Goal: Download file/media

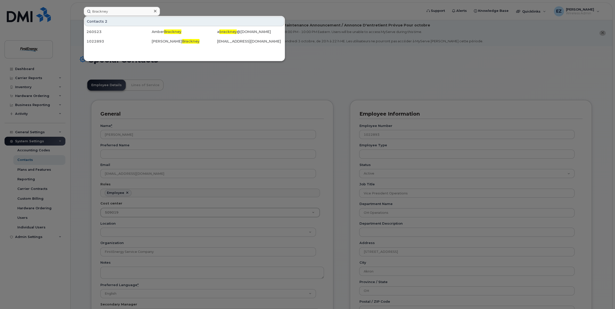
scroll to position [18, 0]
click at [134, 11] on input "Brackney" at bounding box center [122, 11] width 76 height 9
click at [156, 10] on icon at bounding box center [155, 11] width 3 height 4
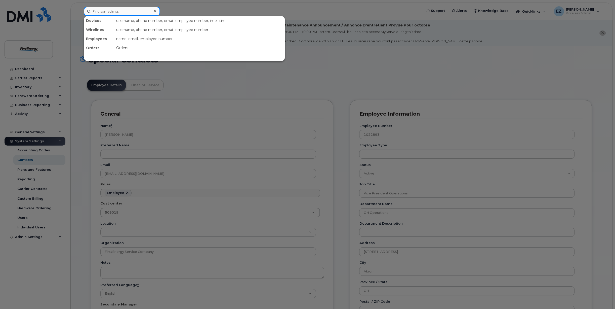
click at [114, 10] on input at bounding box center [122, 11] width 76 height 9
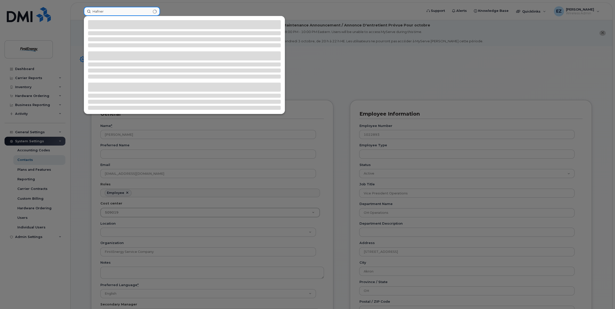
type input "Hafner"
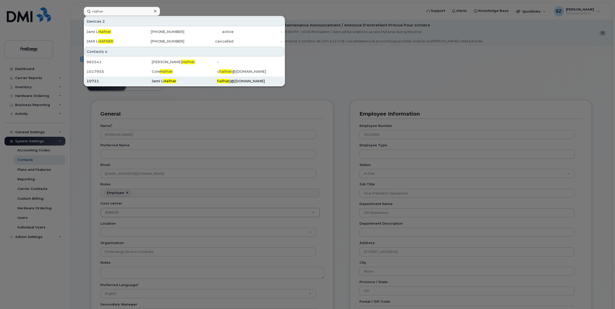
click at [165, 80] on span "Hafner" at bounding box center [170, 81] width 13 height 5
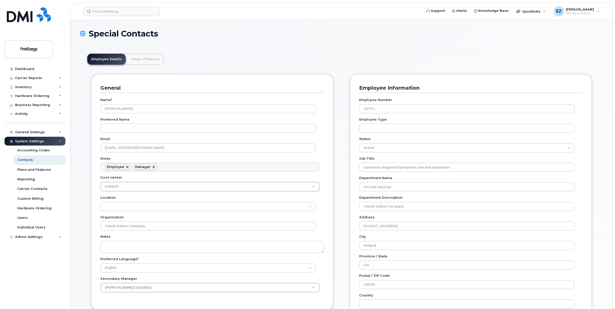
scroll to position [15, 0]
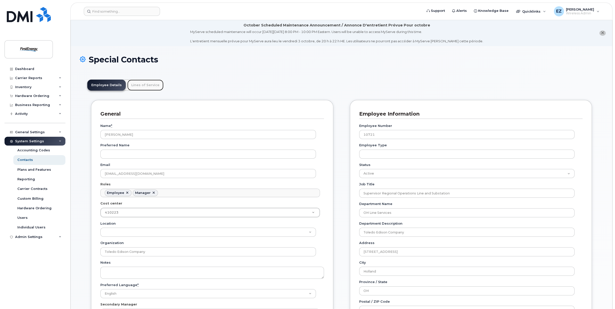
click at [144, 83] on link "Lines of Service" at bounding box center [145, 85] width 36 height 11
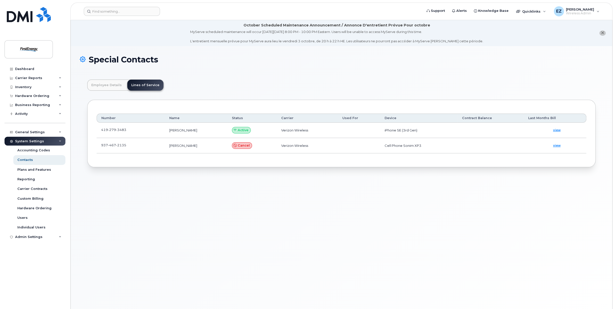
click at [121, 129] on span "3483" at bounding box center [121, 130] width 10 height 4
click at [128, 130] on link at bounding box center [129, 130] width 6 height 4
drag, startPoint x: 134, startPoint y: 130, endPoint x: 98, endPoint y: 132, distance: 36.0
click at [98, 132] on td "419 279 3483" at bounding box center [131, 130] width 68 height 15
copy span "419 279 3483"
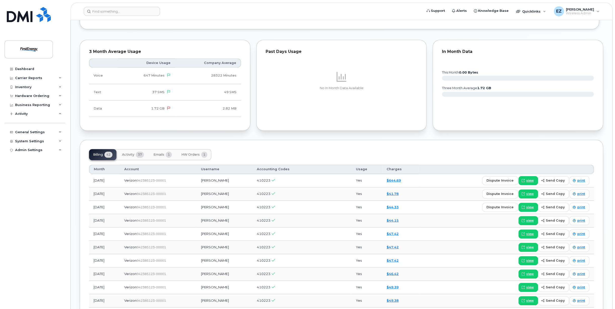
scroll to position [453, 0]
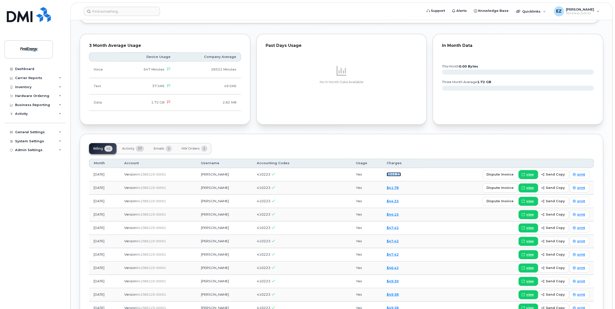
click at [397, 174] on link "$644.69" at bounding box center [394, 174] width 14 height 4
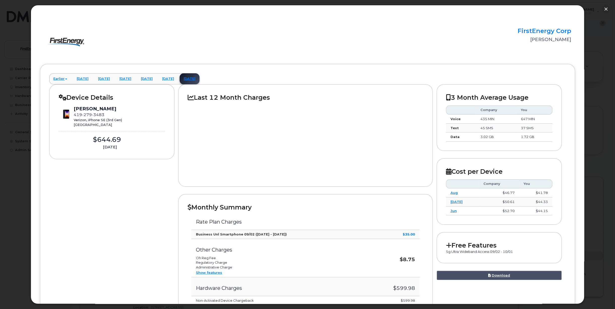
scroll to position [0, 0]
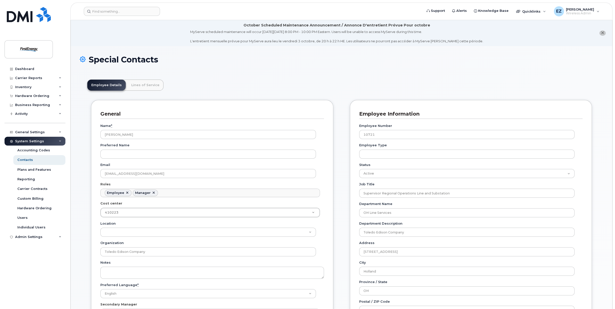
scroll to position [28, 0]
click at [36, 86] on div "Inventory" at bounding box center [35, 87] width 61 height 9
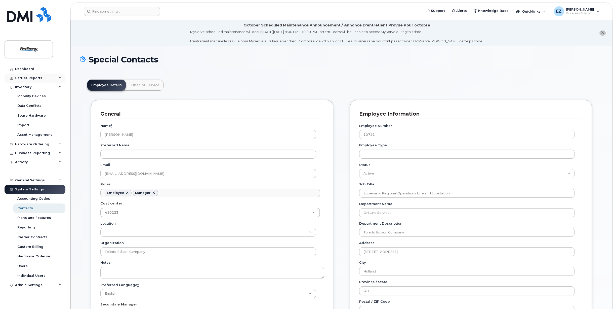
click at [38, 78] on div "Carrier Reports" at bounding box center [28, 78] width 27 height 4
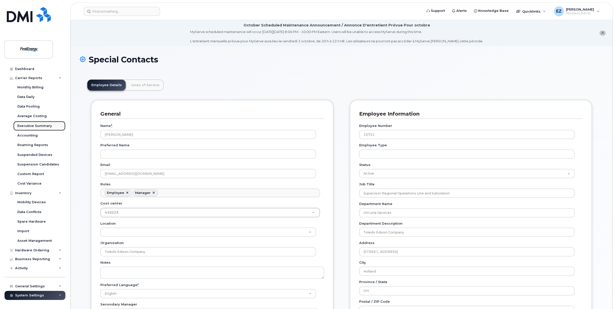
click at [31, 125] on div "Executive Summary" at bounding box center [34, 126] width 34 height 5
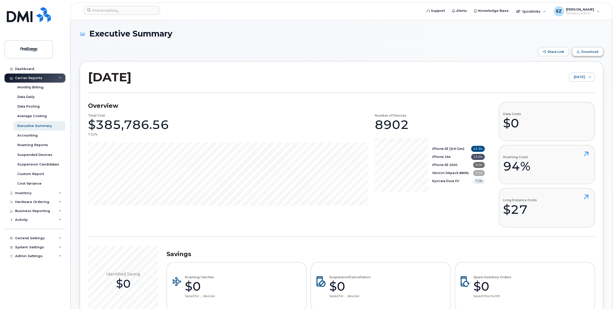
click at [596, 51] on span "Download" at bounding box center [590, 52] width 17 height 4
click at [31, 193] on div "Inventory" at bounding box center [35, 193] width 61 height 9
click at [31, 203] on div "Mobility Devices" at bounding box center [31, 202] width 28 height 5
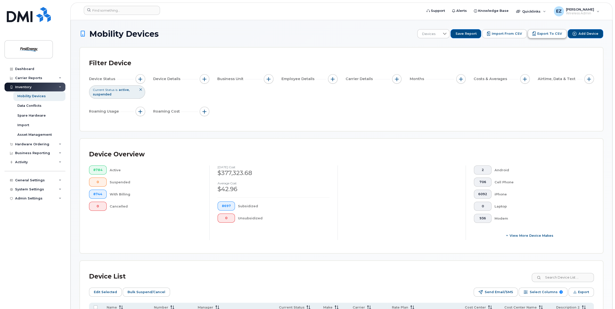
click at [554, 34] on span "Export to CSV" at bounding box center [550, 33] width 25 height 5
click at [332, 107] on div "Device Status Current Status is active suspended Device Details Business Unit E…" at bounding box center [341, 96] width 505 height 44
click at [447, 35] on icon at bounding box center [445, 34] width 4 height 4
click at [452, 88] on span "Full Inventory Act_Suspend_Cancelled" at bounding box center [459, 86] width 63 height 5
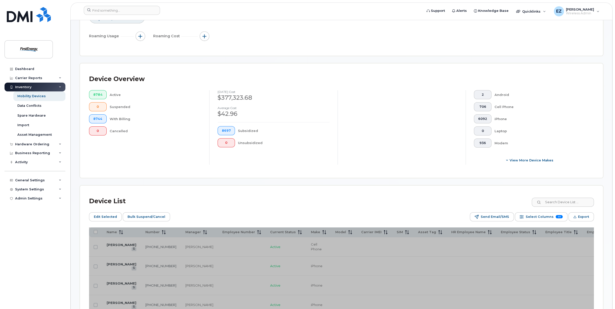
scroll to position [76, 0]
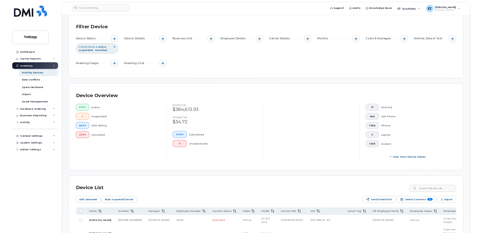
scroll to position [50, 0]
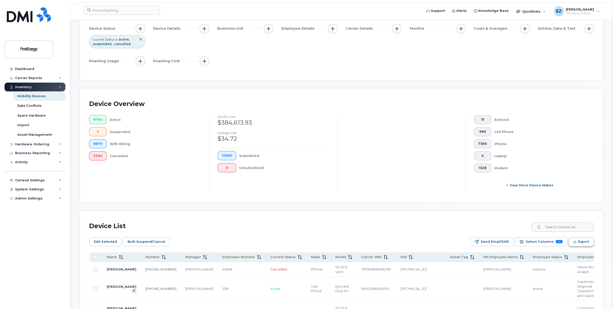
click at [585, 243] on span "Export" at bounding box center [583, 242] width 11 height 8
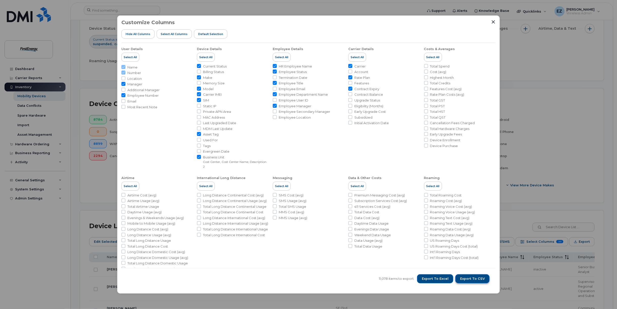
click at [476, 278] on span "Export to CSV" at bounding box center [472, 278] width 25 height 5
